Goal: Information Seeking & Learning: Check status

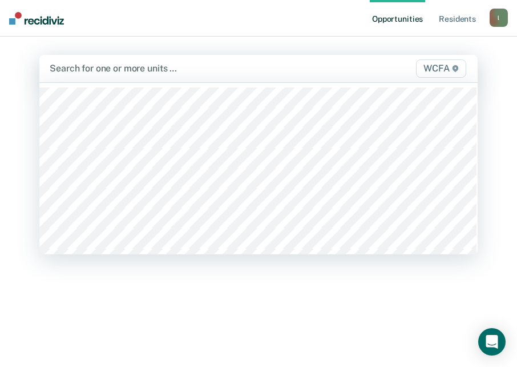
click at [83, 70] on div at bounding box center [196, 68] width 292 height 13
type input "WCFA"
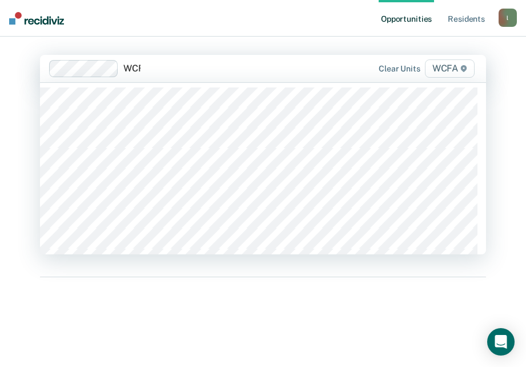
type input "WCFA"
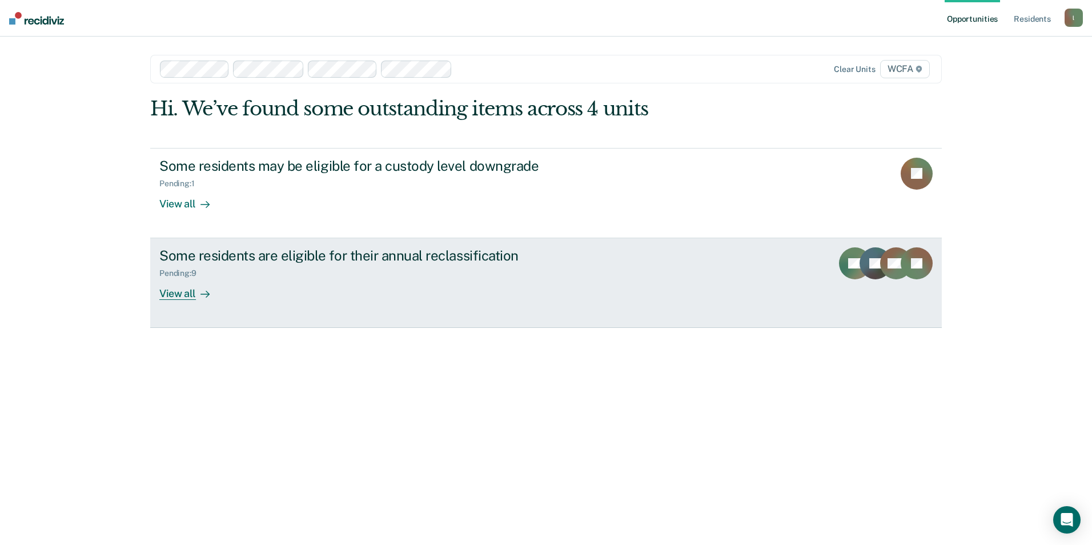
click at [243, 250] on div "Some residents are eligible for their annual reclassification" at bounding box center [359, 255] width 401 height 17
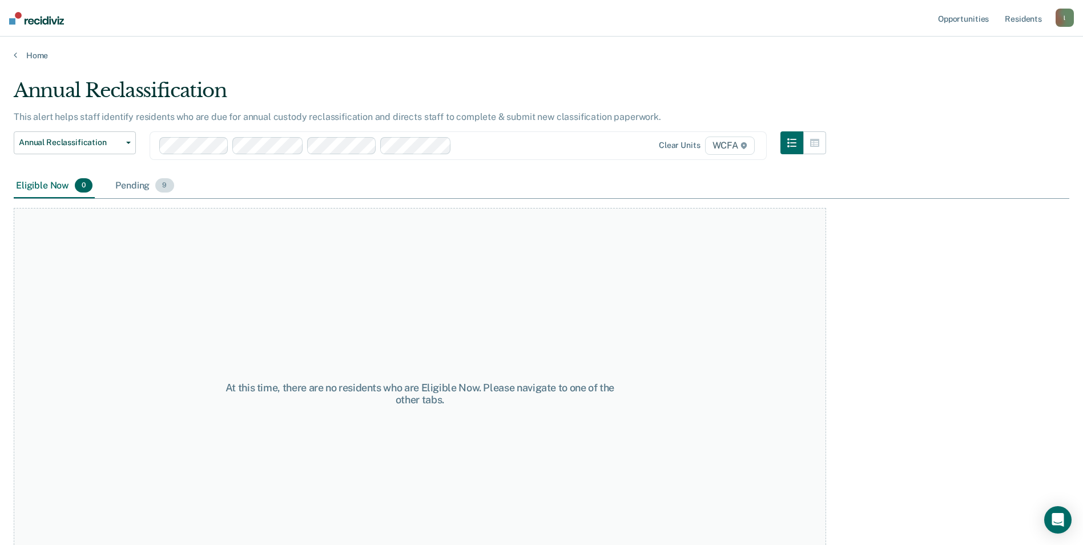
click at [140, 183] on div "Pending 9" at bounding box center [144, 186] width 63 height 25
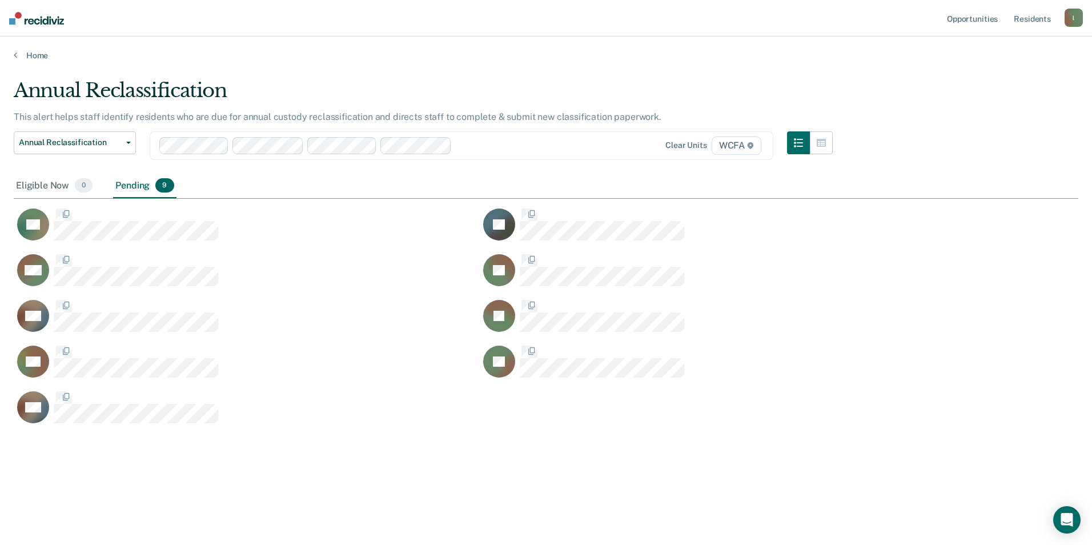
scroll to position [372, 1056]
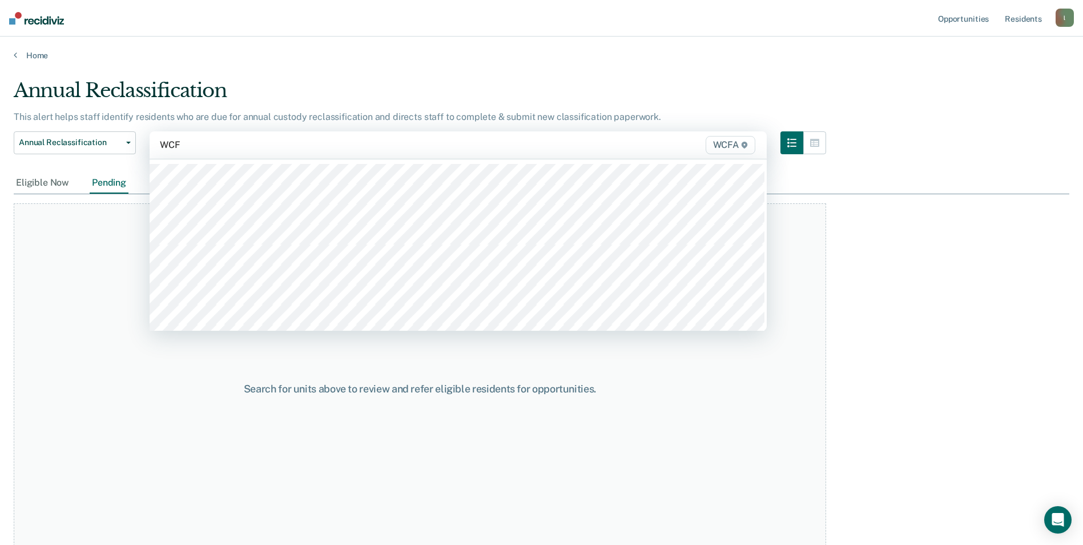
type input "WCFA"
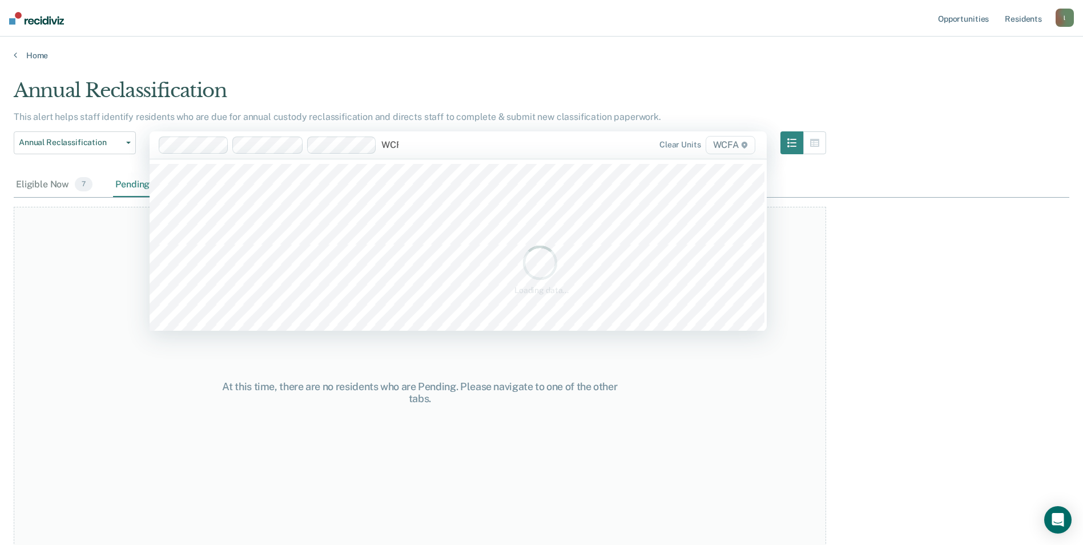
type input "WCFA"
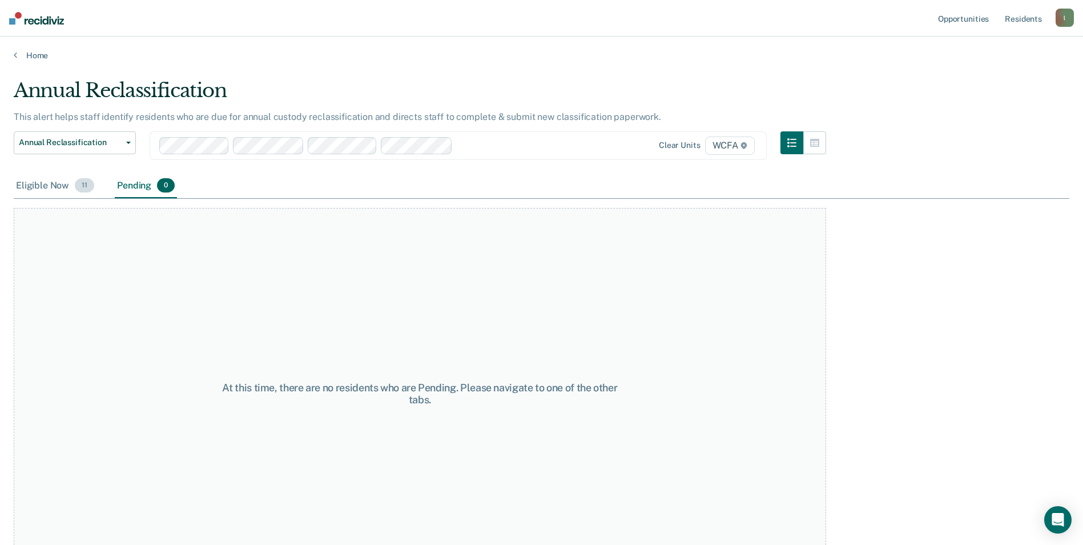
click at [35, 186] on div "Eligible Now 11" at bounding box center [55, 186] width 83 height 25
